Goal: Transaction & Acquisition: Purchase product/service

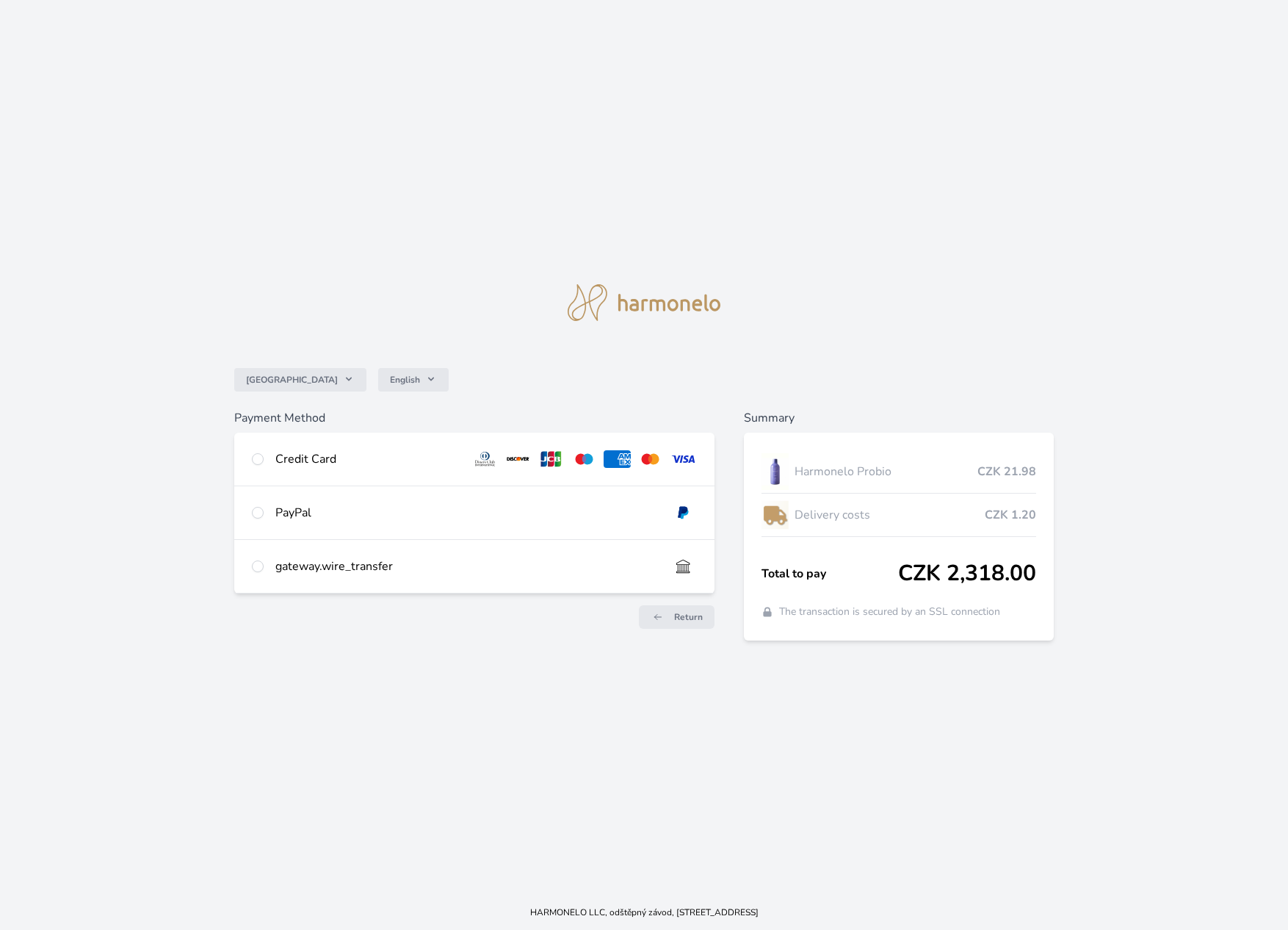
click at [264, 461] on div "Credit Card" at bounding box center [475, 459] width 480 height 53
radio input "true"
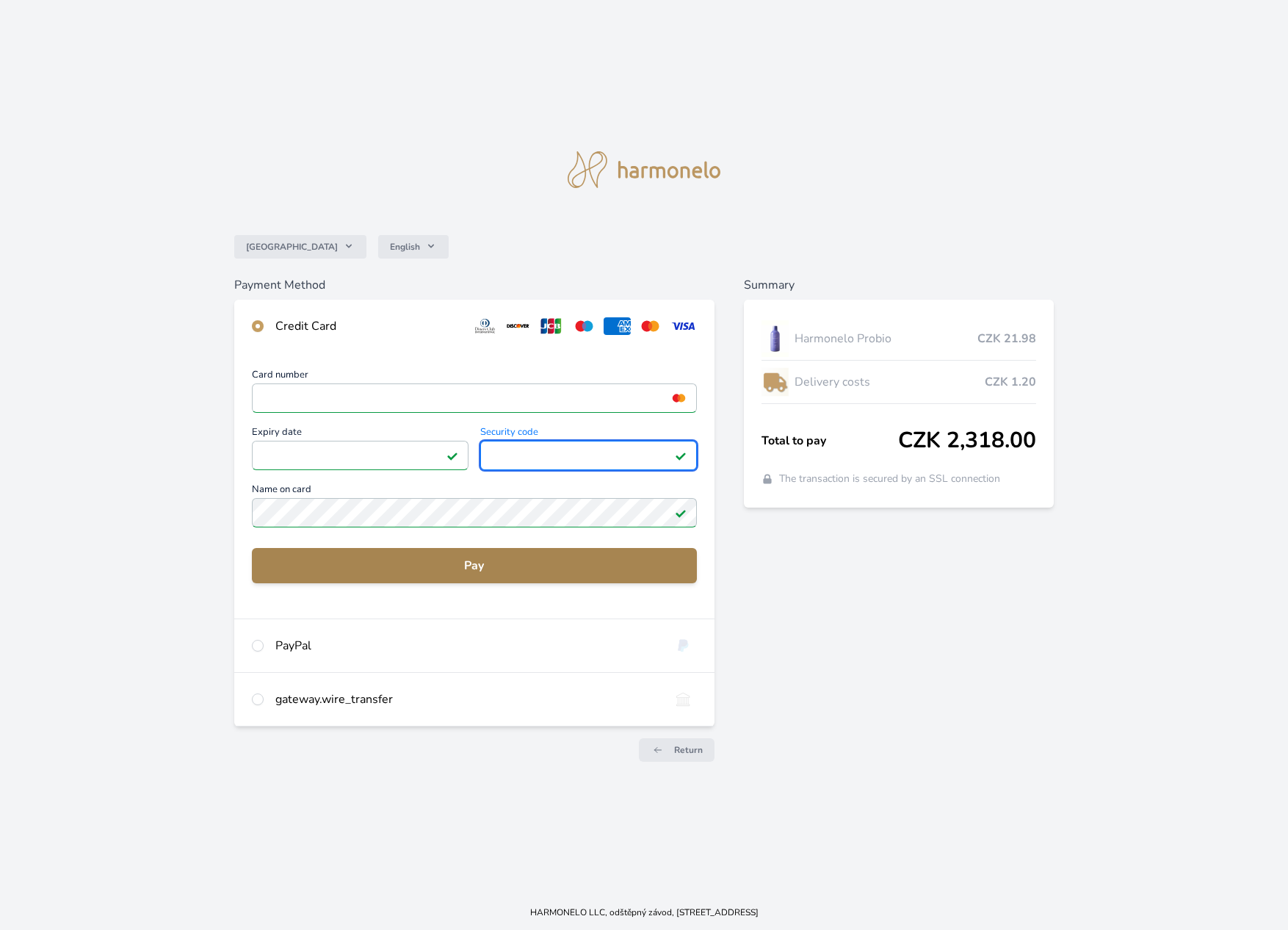
click at [536, 570] on span "Pay" at bounding box center [474, 565] width 422 height 18
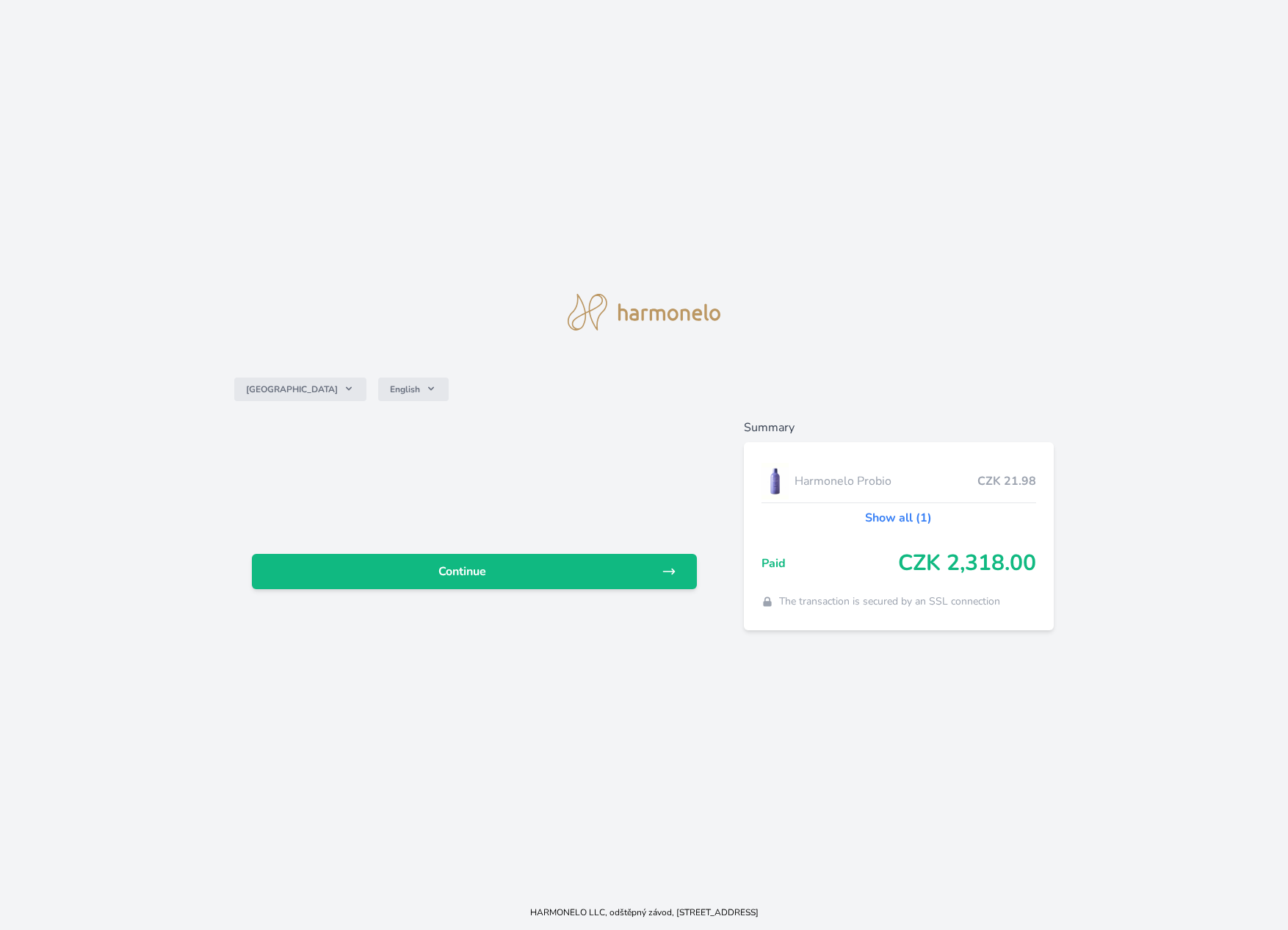
click at [916, 517] on link "Show all (1)" at bounding box center [898, 517] width 67 height 18
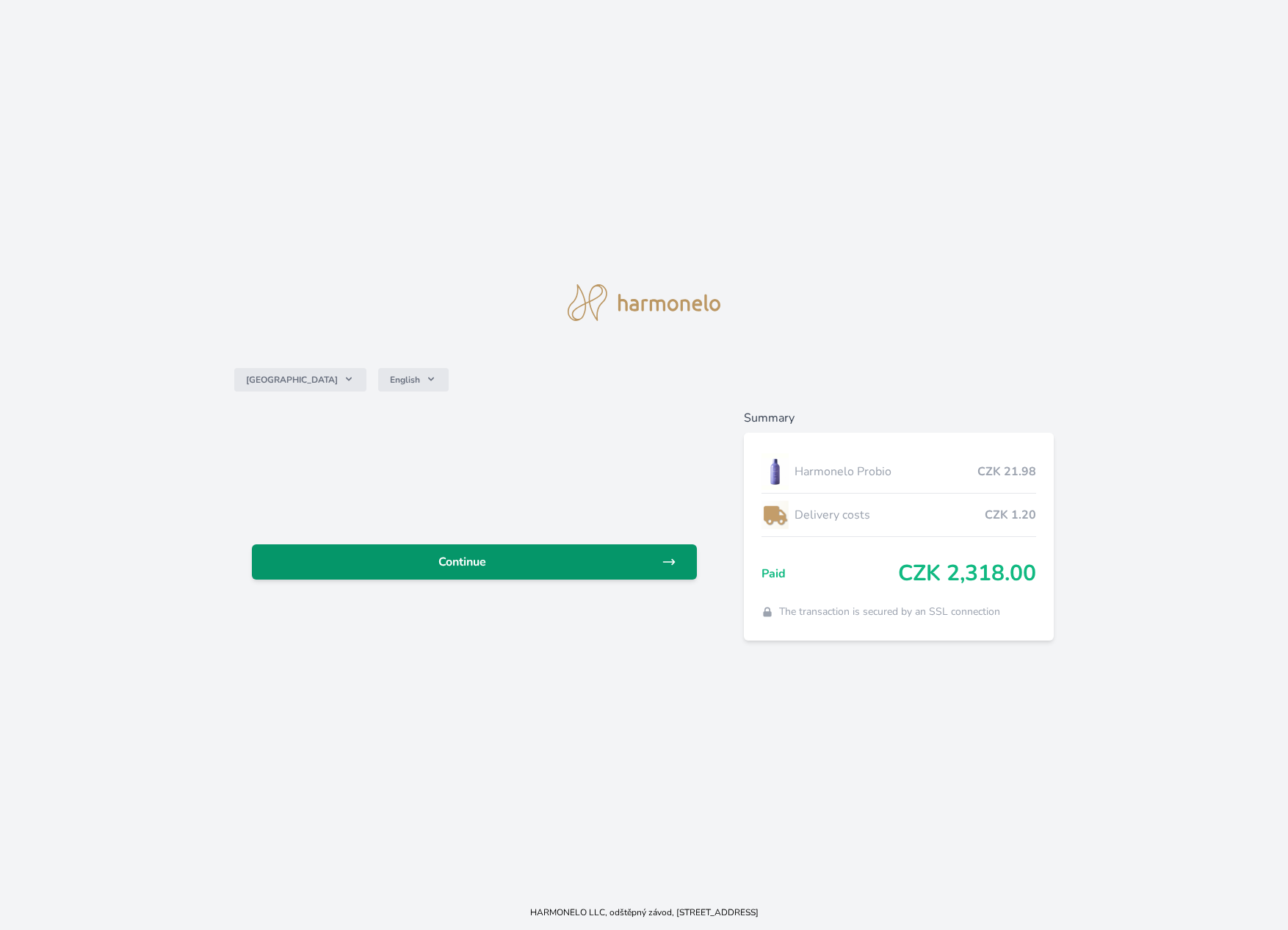
click at [545, 556] on span "Continue" at bounding box center [462, 562] width 398 height 18
